Goal: Transaction & Acquisition: Purchase product/service

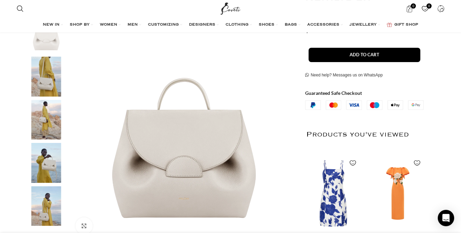
scroll to position [139, 0]
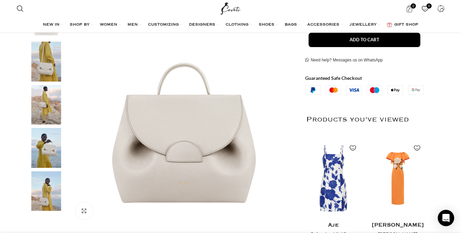
click at [53, 106] on img "3 / 5" at bounding box center [46, 105] width 42 height 40
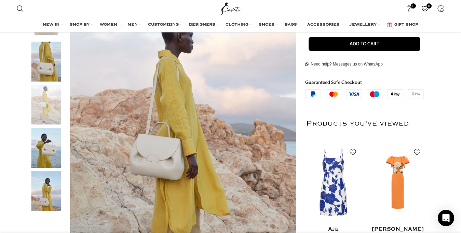
click at [42, 147] on img "4 / 5" at bounding box center [46, 148] width 42 height 40
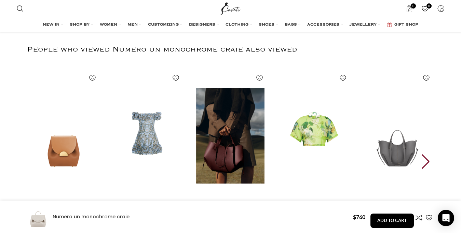
scroll to position [0, 72]
click at [220, 159] on img "3 / 25" at bounding box center [231, 136] width 76 height 141
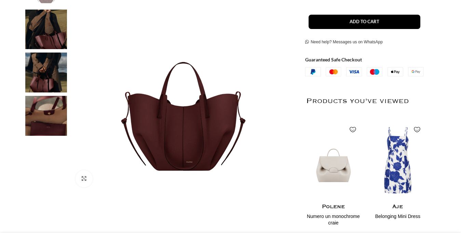
scroll to position [174, 0]
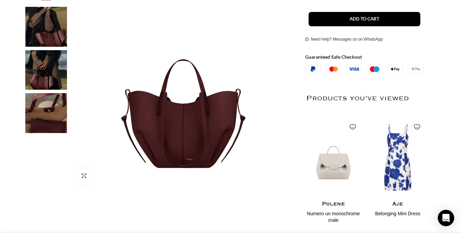
click at [46, 60] on img at bounding box center [46, 70] width 42 height 40
click at [42, 29] on img "2 / 4" at bounding box center [46, 27] width 42 height 40
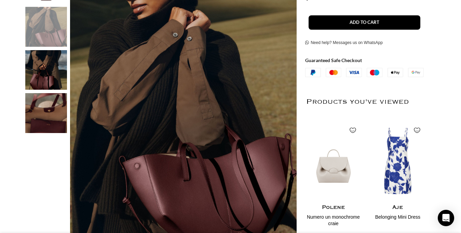
click at [42, 29] on img "2 / 4" at bounding box center [46, 27] width 42 height 40
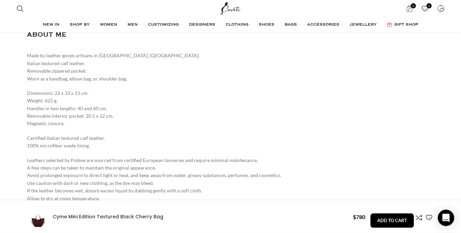
scroll to position [836, 0]
